Goal: Navigation & Orientation: Find specific page/section

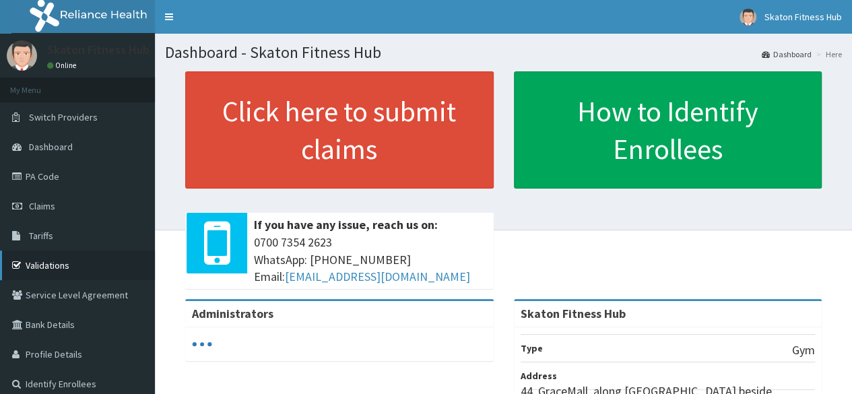
click at [73, 267] on link "Validations" at bounding box center [77, 265] width 155 height 30
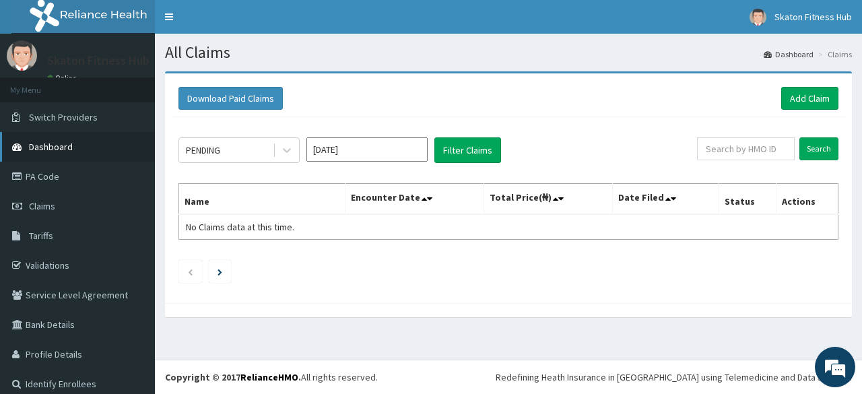
click at [79, 143] on link "Dashboard" at bounding box center [77, 147] width 155 height 30
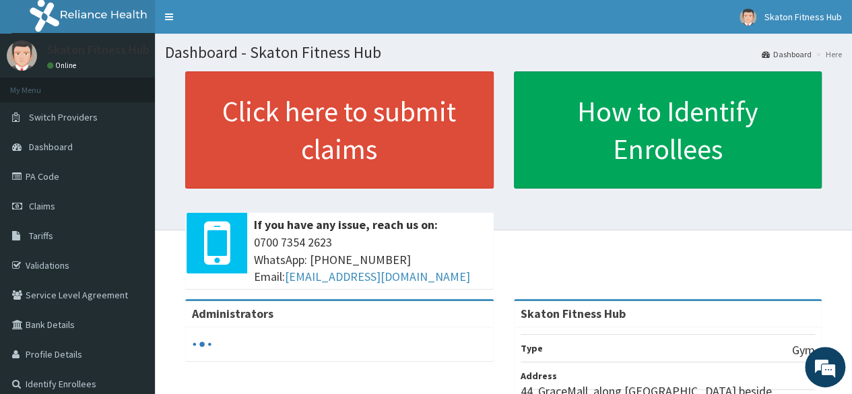
click at [67, 169] on link "PA Code" at bounding box center [77, 177] width 155 height 30
